Goal: Communication & Community: Answer question/provide support

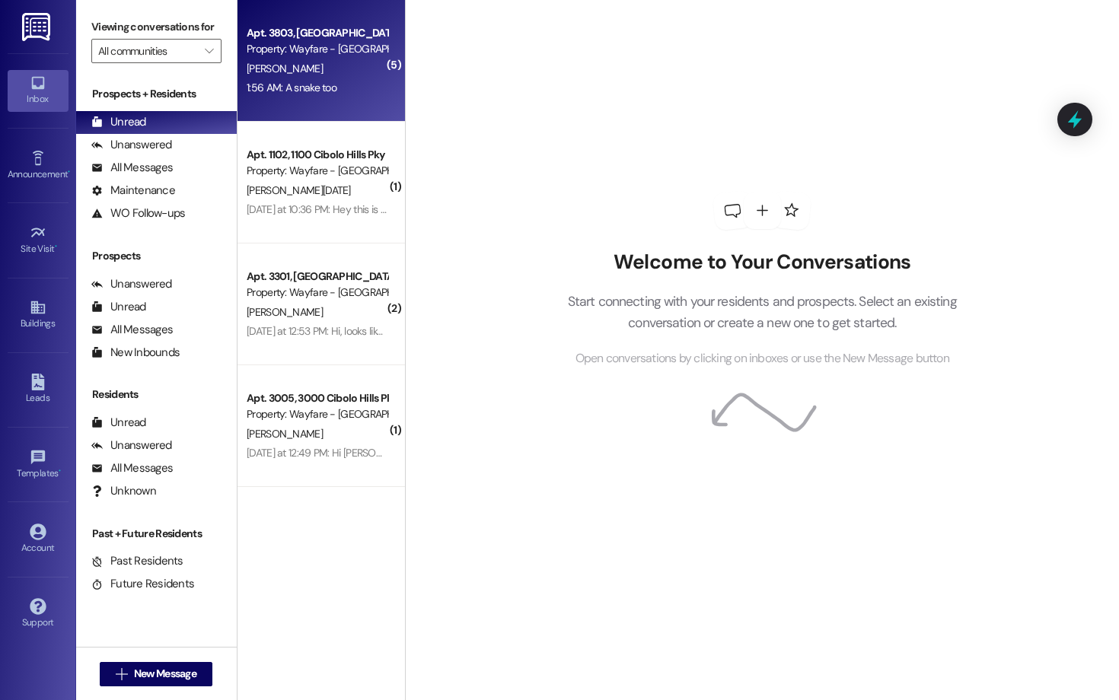
click at [324, 107] on div "Apt. 3803, [GEOGRAPHIC_DATA] Pky Property: Wayfare - [GEOGRAPHIC_DATA] [PERSON_…" at bounding box center [321, 61] width 167 height 122
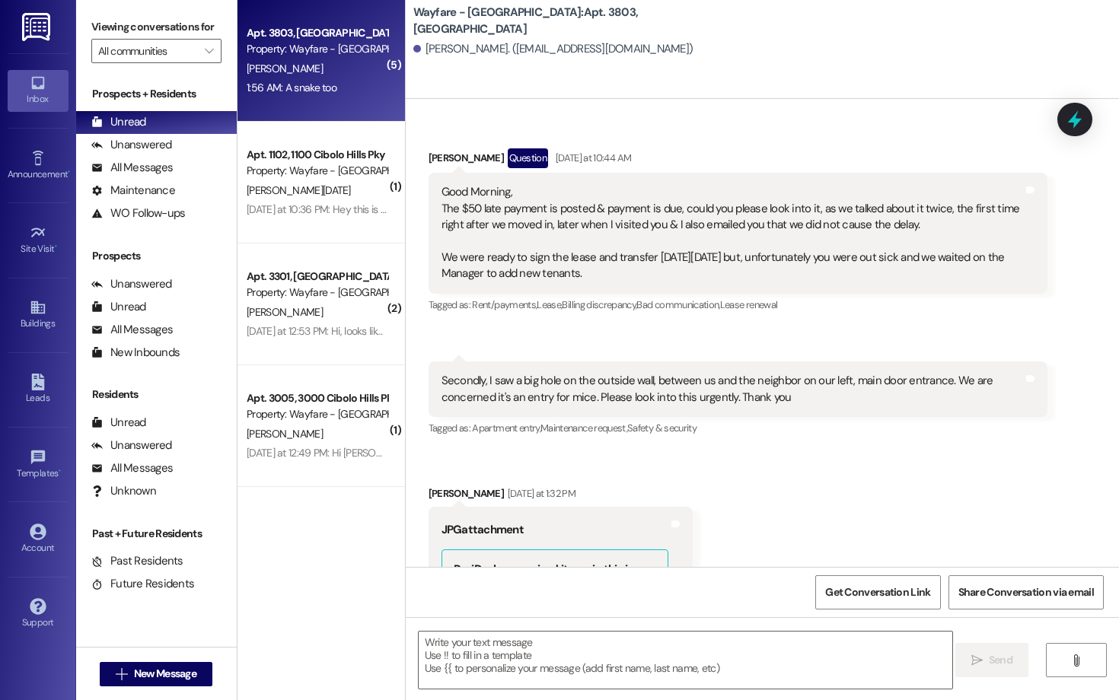
scroll to position [8207, 0]
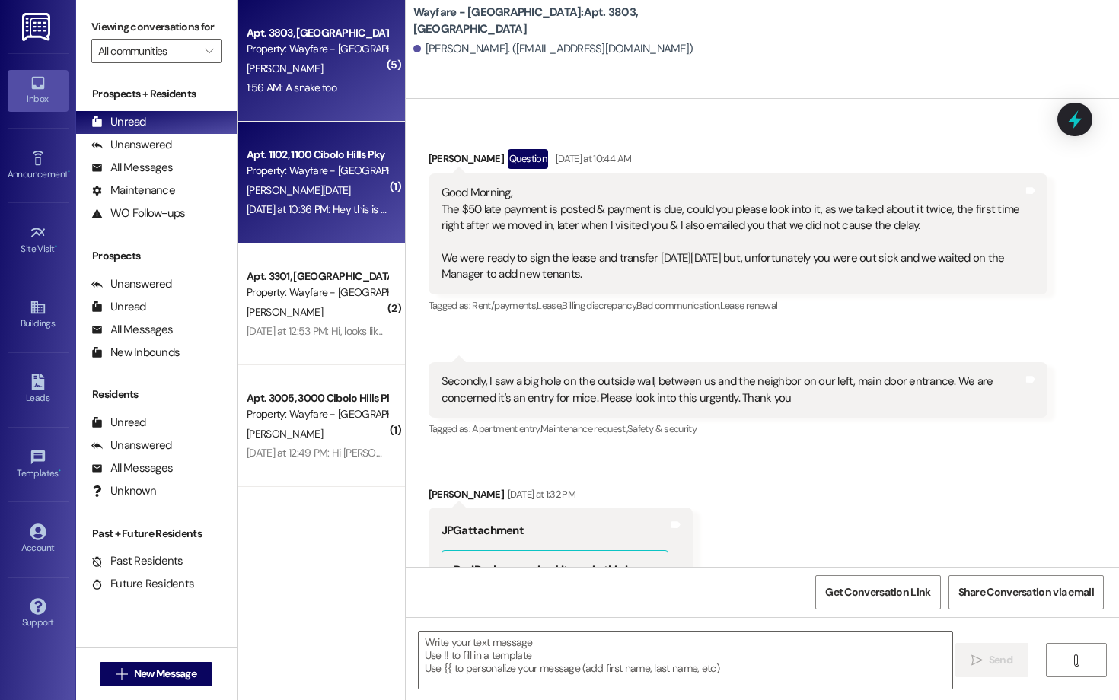
click at [280, 216] on div "[DATE] at 10:36 PM: Hey this is [PERSON_NAME][DATE] I stopped by [DATE] to chec…" at bounding box center [1023, 210] width 1552 height 14
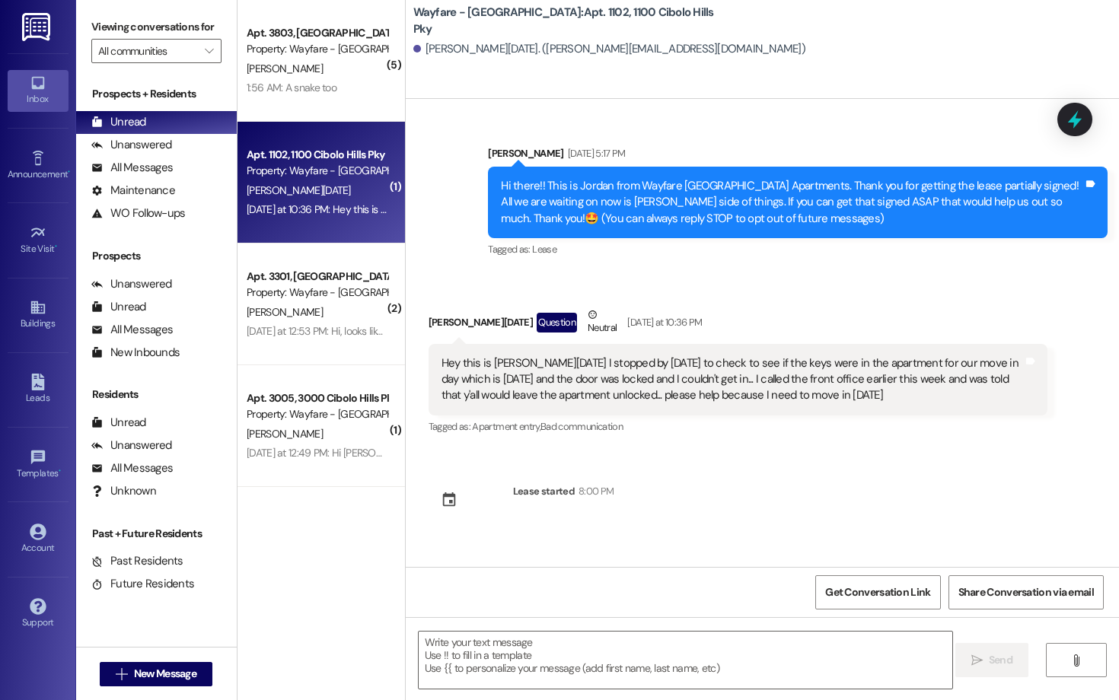
scroll to position [0, 0]
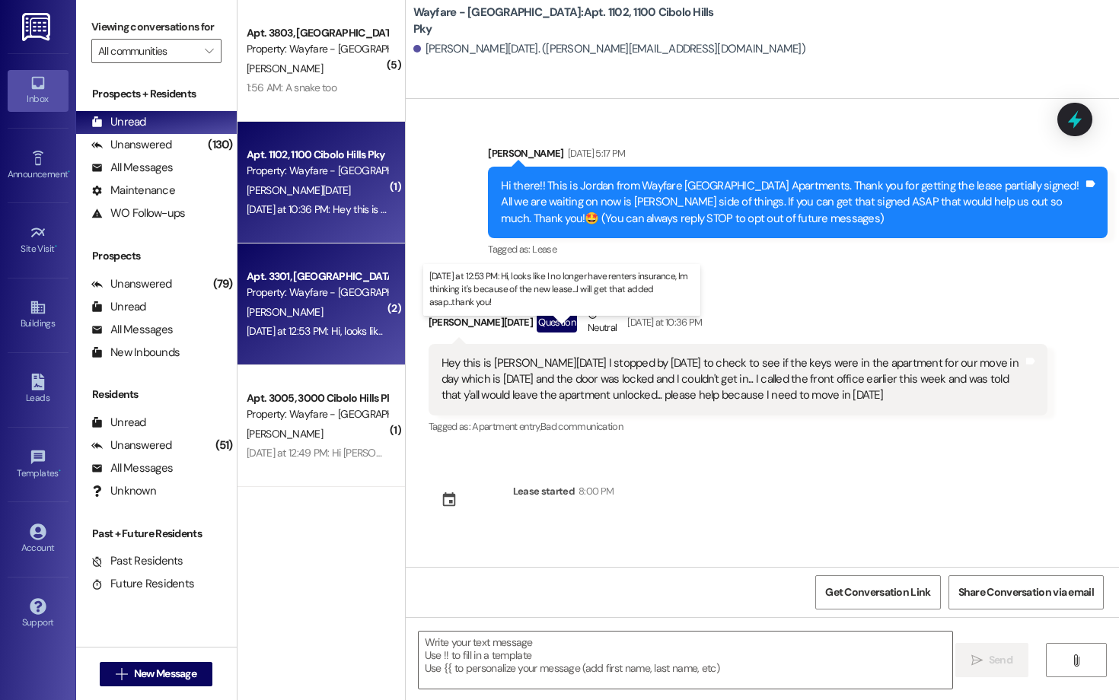
click at [295, 328] on div "[DATE] at 12:53 PM: Hi, looks like I no longer have renters insurance, Im think…" at bounding box center [566, 331] width 638 height 14
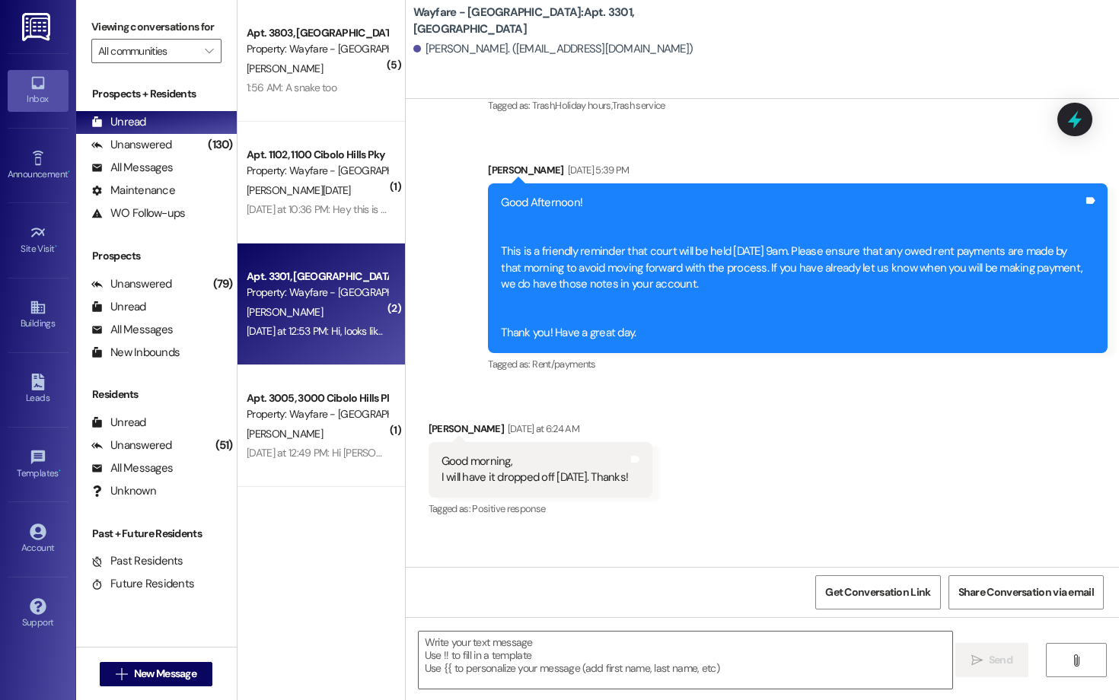
scroll to position [25381, 0]
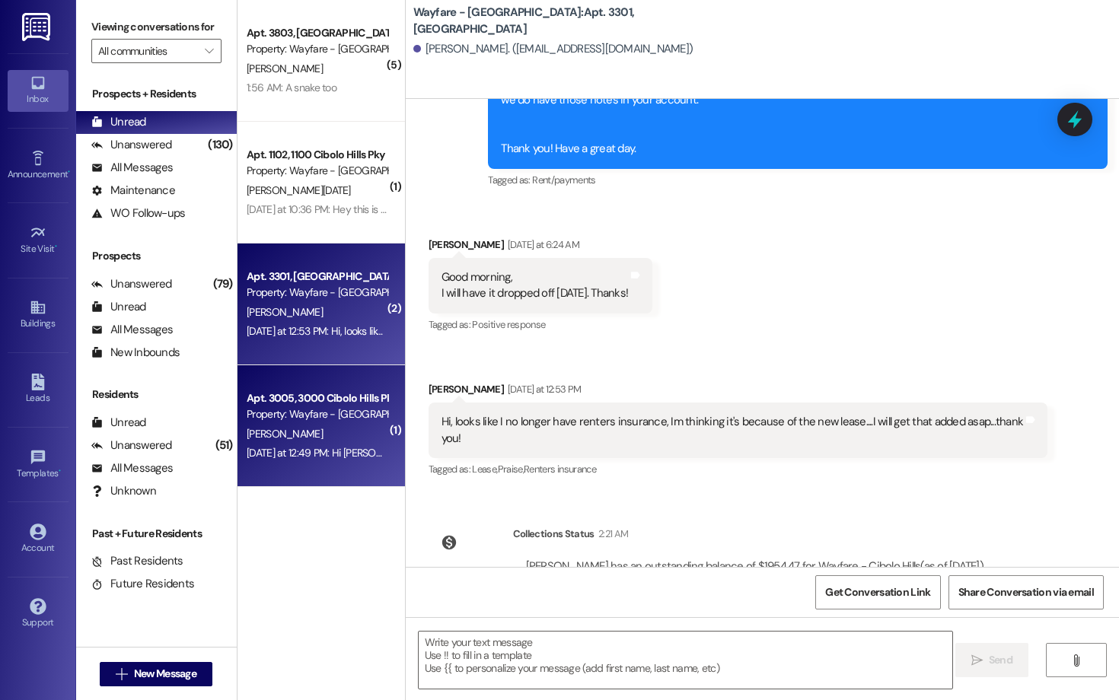
click at [337, 379] on div "Apt. 3005, [GEOGRAPHIC_DATA] Pky Property: Wayfare - [GEOGRAPHIC_DATA][PERSON_N…" at bounding box center [321, 426] width 167 height 122
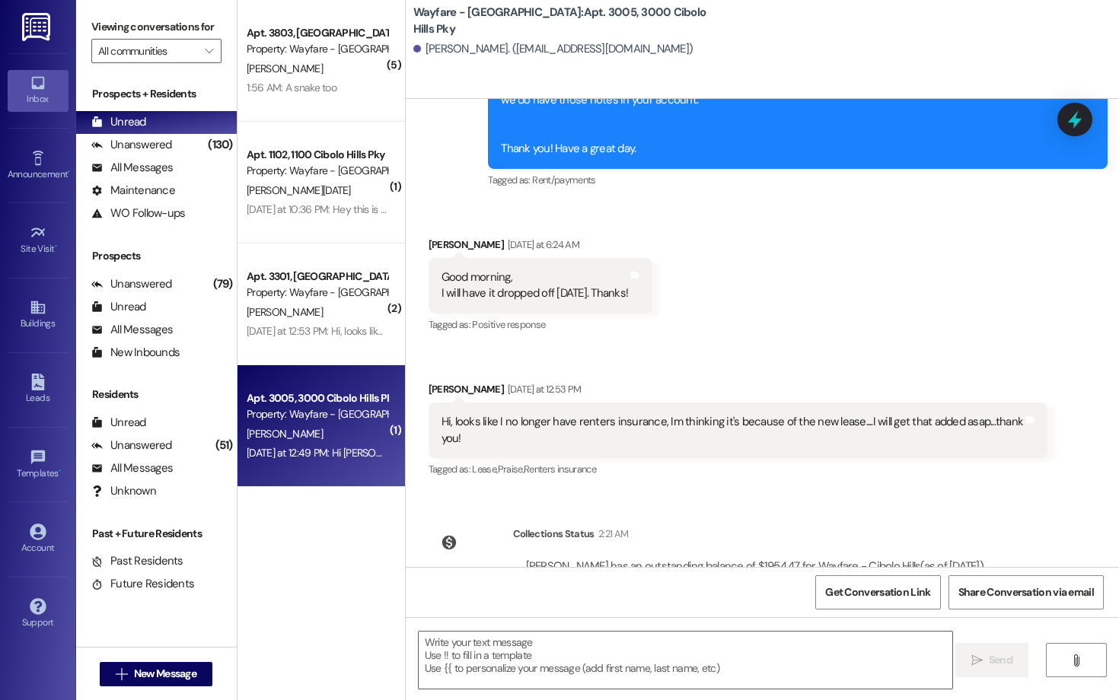
scroll to position [8360, 0]
